Goal: Task Accomplishment & Management: Complete application form

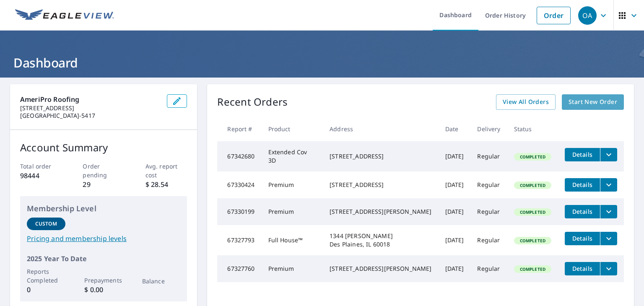
click at [586, 104] on span "Start New Order" at bounding box center [592, 102] width 49 height 10
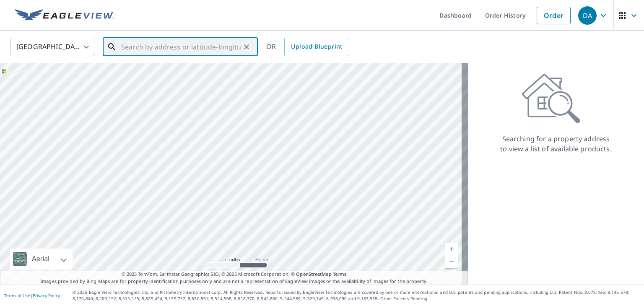
paste input "[STREET_ADDRESS][PERSON_NAME]"
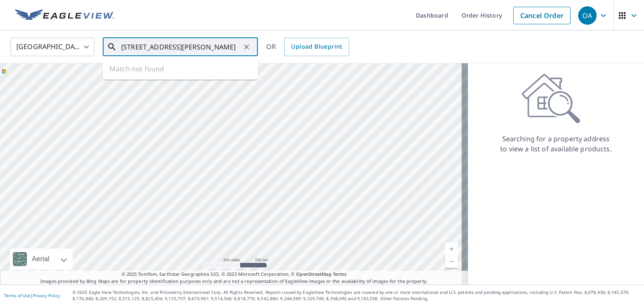
scroll to position [0, 0]
type input "[STREET_ADDRESS][PERSON_NAME]"
click at [386, 48] on div "United States [GEOGRAPHIC_DATA] ​ [STREET_ADDRESS][PERSON_NAME] ​ [STREET_ADDRE…" at bounding box center [319, 47] width 630 height 20
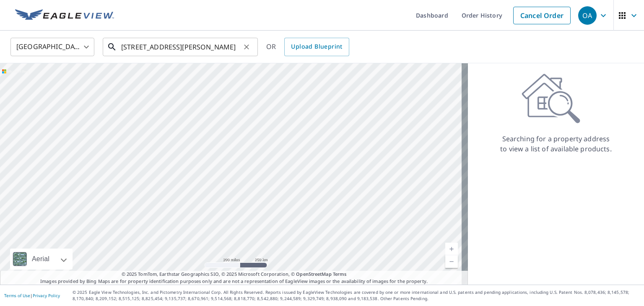
click at [220, 44] on input "[STREET_ADDRESS][PERSON_NAME]" at bounding box center [180, 46] width 119 height 23
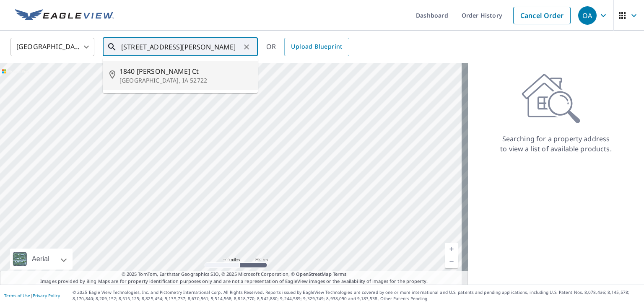
click at [198, 67] on span "1840 [PERSON_NAME] Ct" at bounding box center [185, 71] width 132 height 10
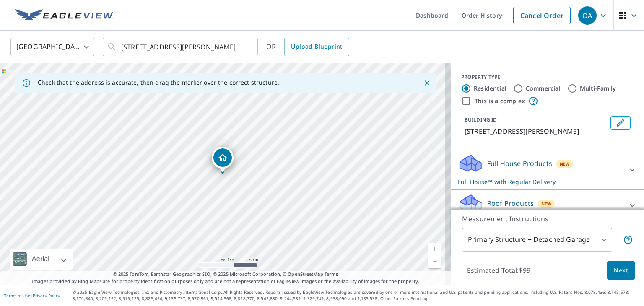
click at [615, 273] on span "Next" at bounding box center [621, 270] width 14 height 10
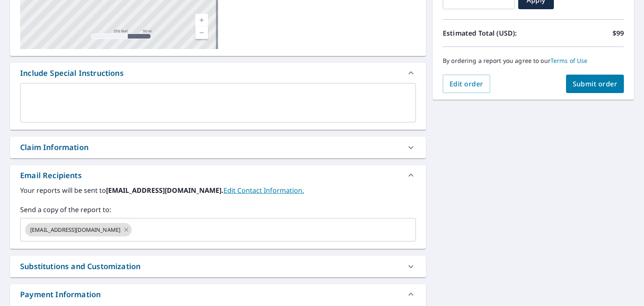
scroll to position [218, 0]
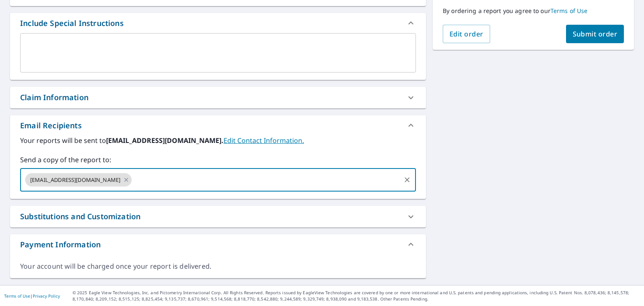
click at [230, 180] on input "text" at bounding box center [266, 180] width 267 height 16
click at [277, 182] on input "[EMAIL_ADDRESS][DOMAIN_NAME]" at bounding box center [266, 180] width 267 height 16
click at [282, 168] on div "[EMAIL_ADDRESS][DOMAIN_NAME] [EMAIL_ADDRESS][DOMAIN_NAME] ​" at bounding box center [218, 179] width 396 height 23
type input "[EMAIL_ADDRESS][DOMAIN_NAME]"
checkbox input "true"
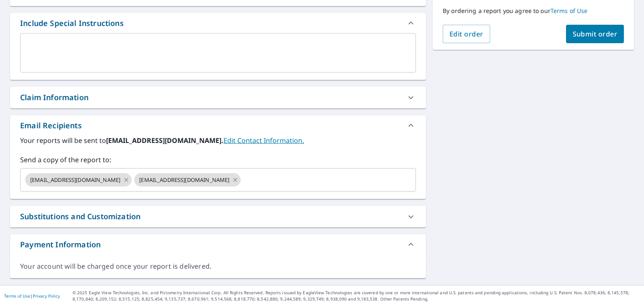
click at [283, 162] on label "Send a copy of the report to:" at bounding box center [218, 160] width 396 height 10
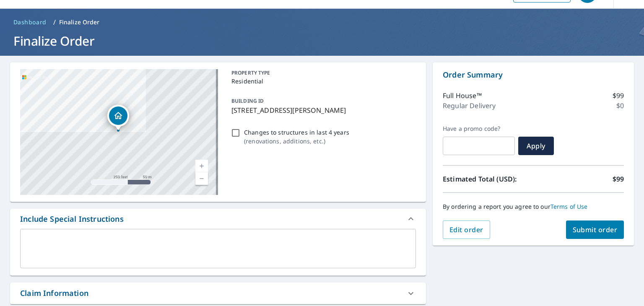
scroll to position [8, 0]
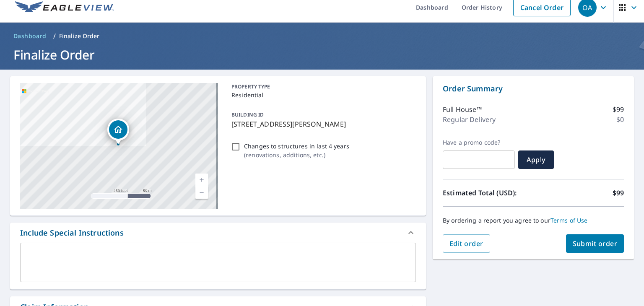
click at [231, 146] on input "Changes to structures in last 4 years ( renovations, additions, etc. )" at bounding box center [236, 147] width 10 height 10
checkbox input "true"
click at [235, 148] on input "Changes to structures in last 4 years ( renovations, additions, etc. )" at bounding box center [236, 147] width 10 height 10
checkbox input "false"
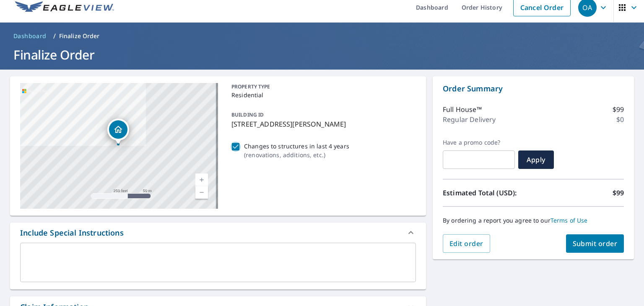
checkbox input "true"
click at [235, 148] on input "Changes to structures in last 4 years ( renovations, additions, etc. )" at bounding box center [236, 147] width 10 height 10
checkbox input "true"
click at [584, 237] on button "Submit order" at bounding box center [595, 243] width 58 height 18
checkbox input "true"
